Goal: Transaction & Acquisition: Purchase product/service

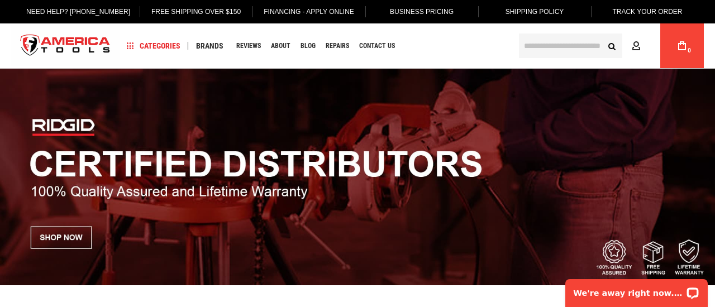
click at [530, 49] on body "The store will not work correctly in the case when cookies are disabled. Langua…" at bounding box center [357, 147] width 715 height 307
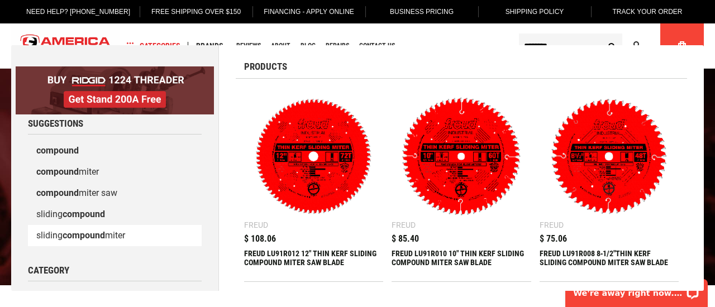
type input "********"
click at [63, 232] on link "sliding compound miter" at bounding box center [115, 235] width 174 height 21
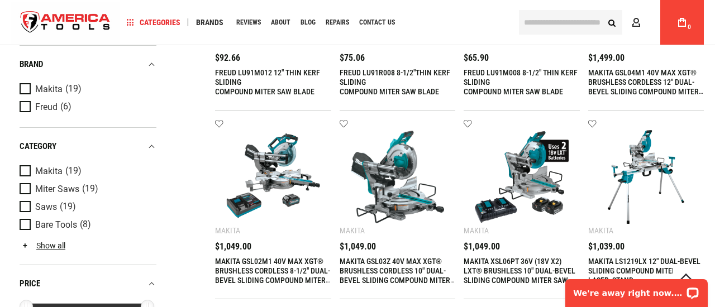
scroll to position [575, 0]
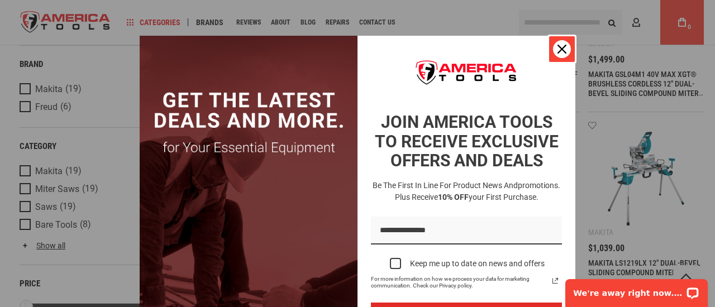
click at [562, 46] on icon "close icon" at bounding box center [561, 49] width 9 height 9
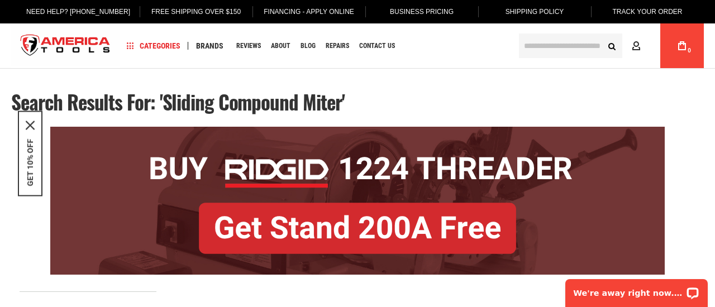
scroll to position [6, 0]
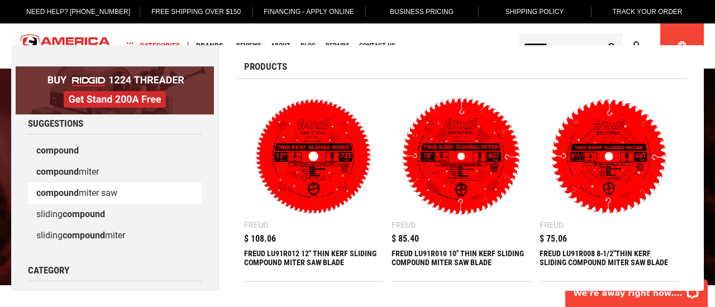
type input "********"
click at [84, 190] on link "compound miter saw" at bounding box center [115, 193] width 174 height 21
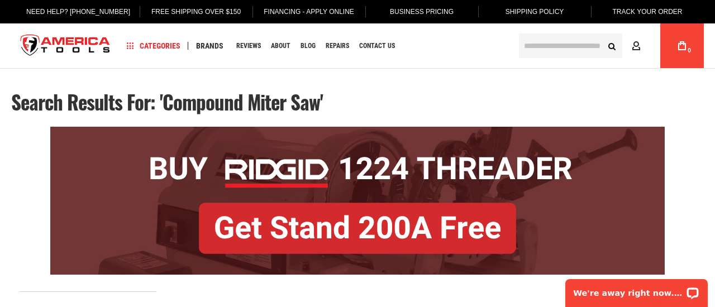
click at [364, 174] on img at bounding box center [357, 201] width 614 height 148
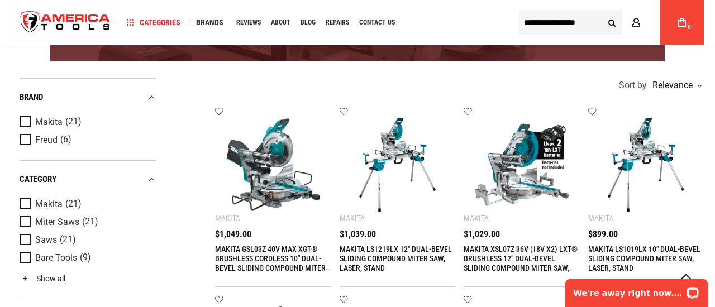
scroll to position [233, 0]
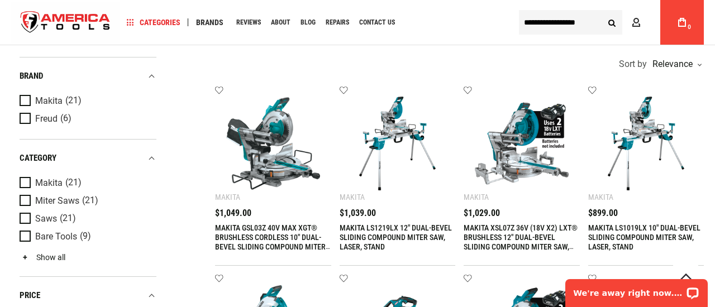
click at [56, 255] on link "Show all" at bounding box center [43, 257] width 46 height 9
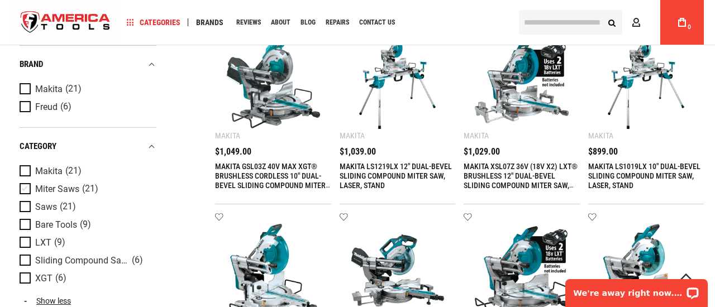
scroll to position [0, 0]
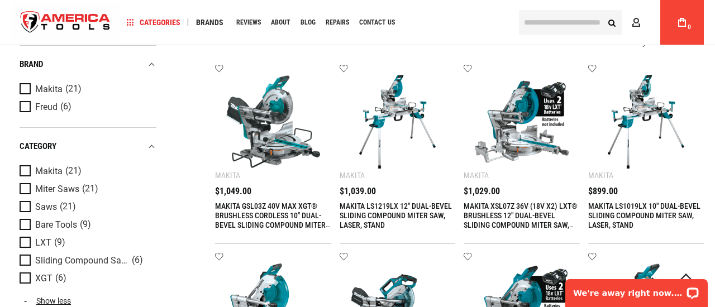
click at [21, 189] on span "Product Filters" at bounding box center [28, 189] width 16 height 12
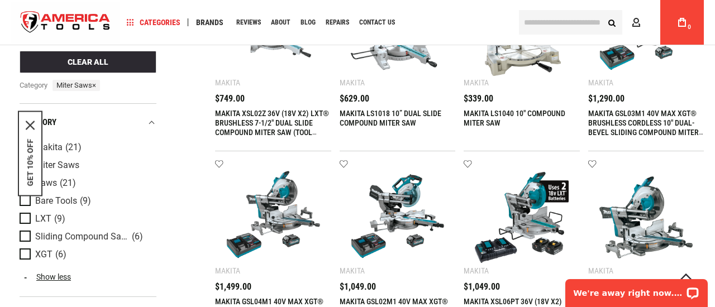
scroll to position [715, 0]
